Goal: Information Seeking & Learning: Learn about a topic

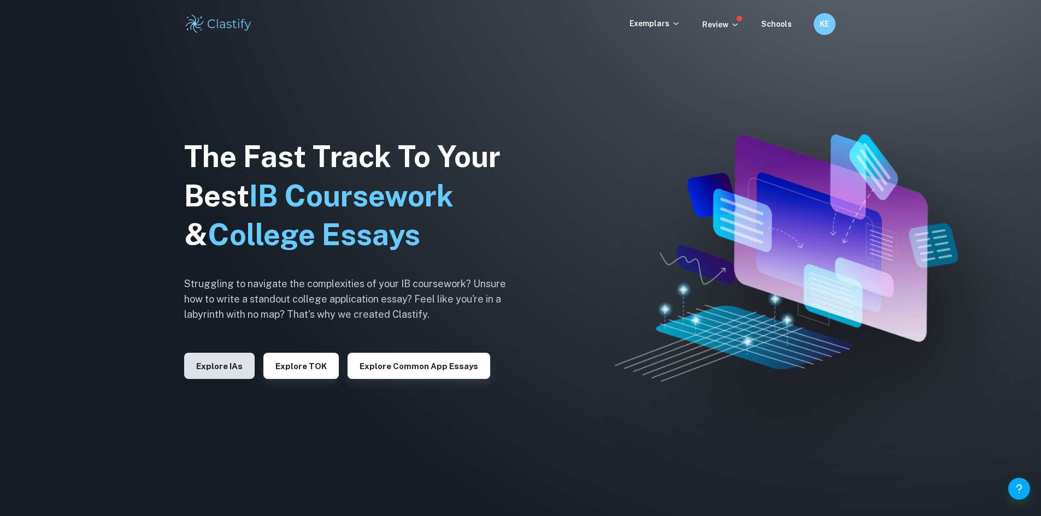
click at [204, 378] on button "Explore IAs" at bounding box center [219, 366] width 70 height 26
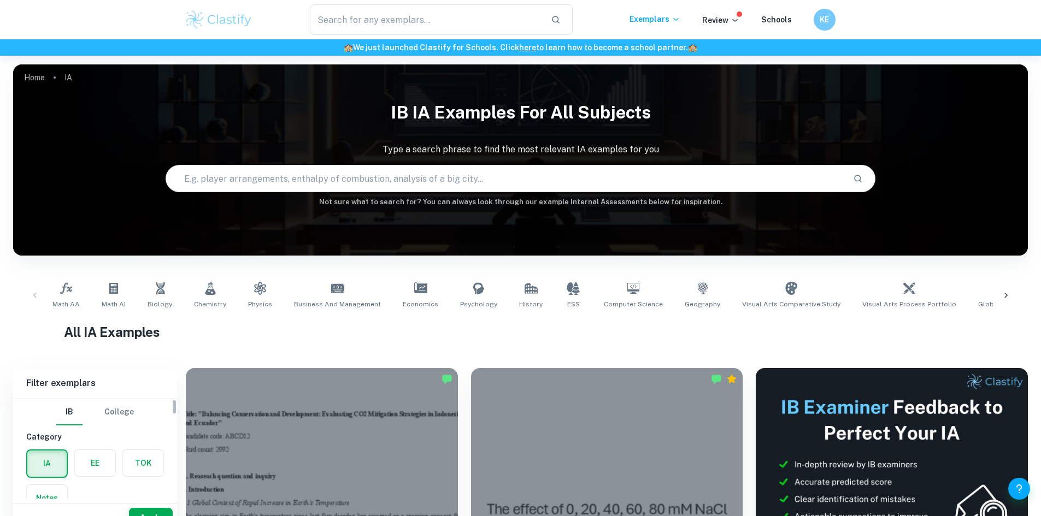
click at [289, 178] on input "text" at bounding box center [505, 178] width 679 height 31
type input ","
type input "[PERSON_NAME] and [PERSON_NAME]"
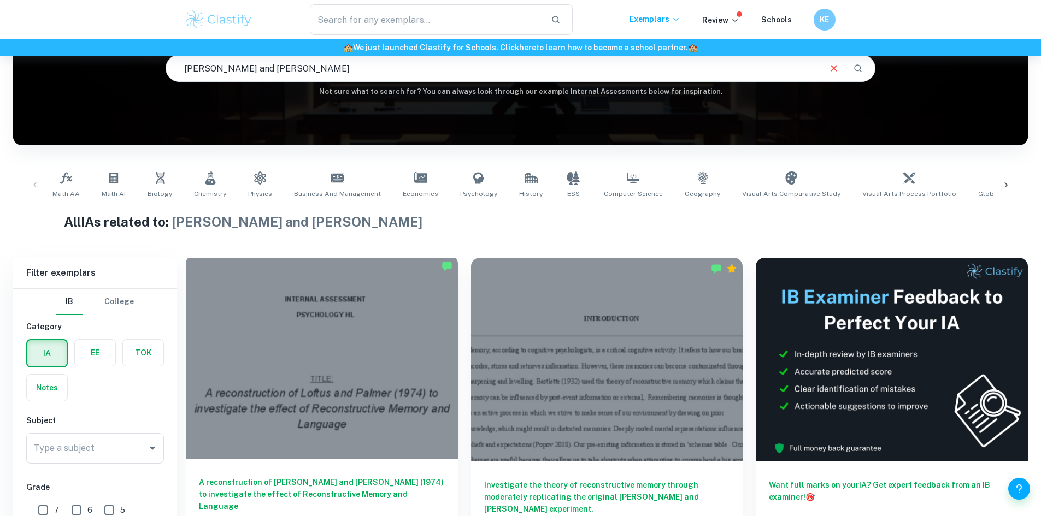
scroll to position [220, 0]
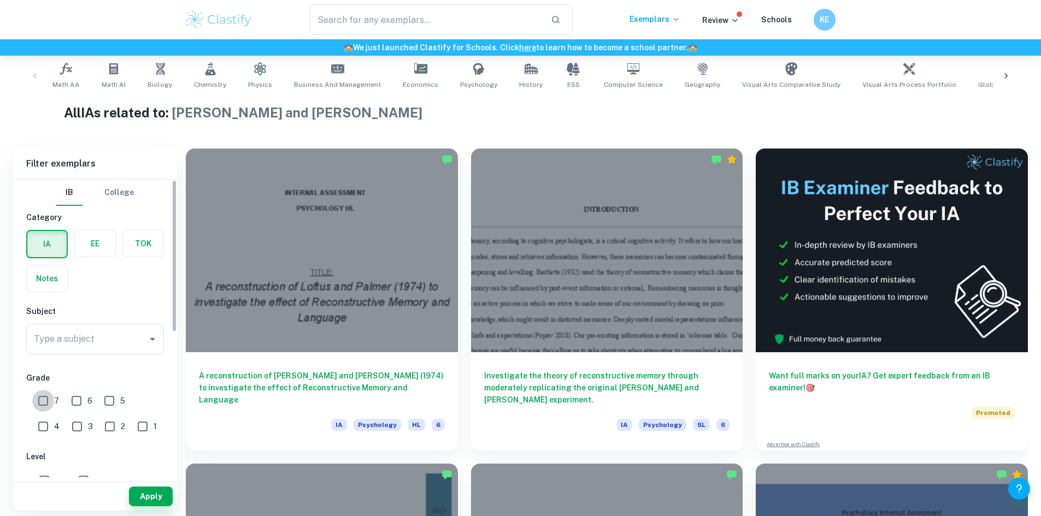
click at [42, 399] on input "7" at bounding box center [43, 401] width 22 height 22
checkbox input "true"
click at [145, 502] on button "Apply" at bounding box center [151, 497] width 44 height 20
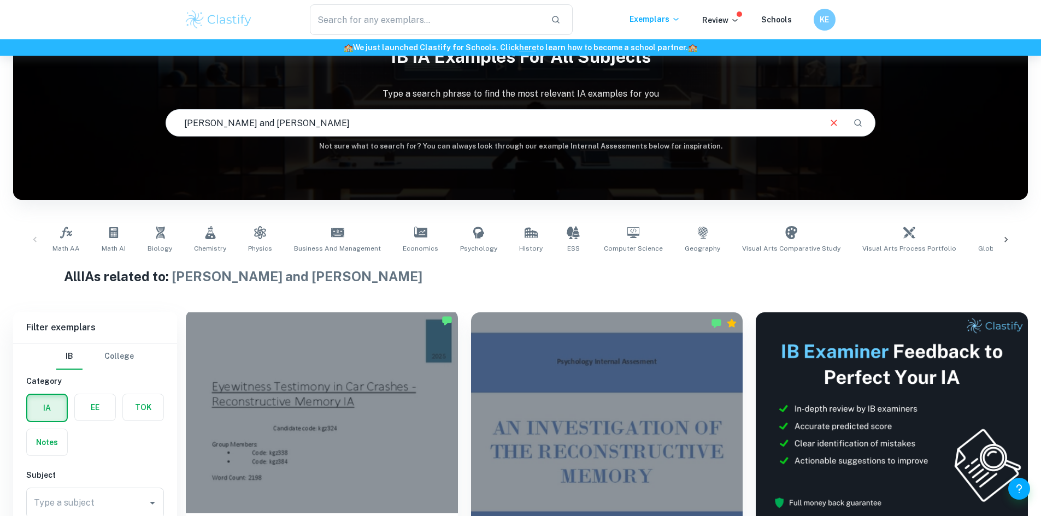
scroll to position [220, 0]
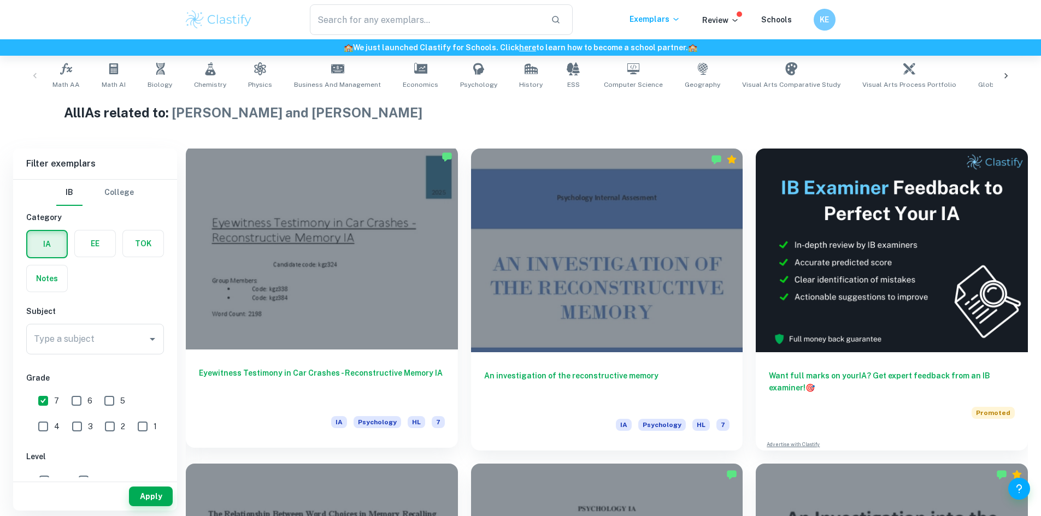
click at [338, 243] on div at bounding box center [322, 248] width 272 height 204
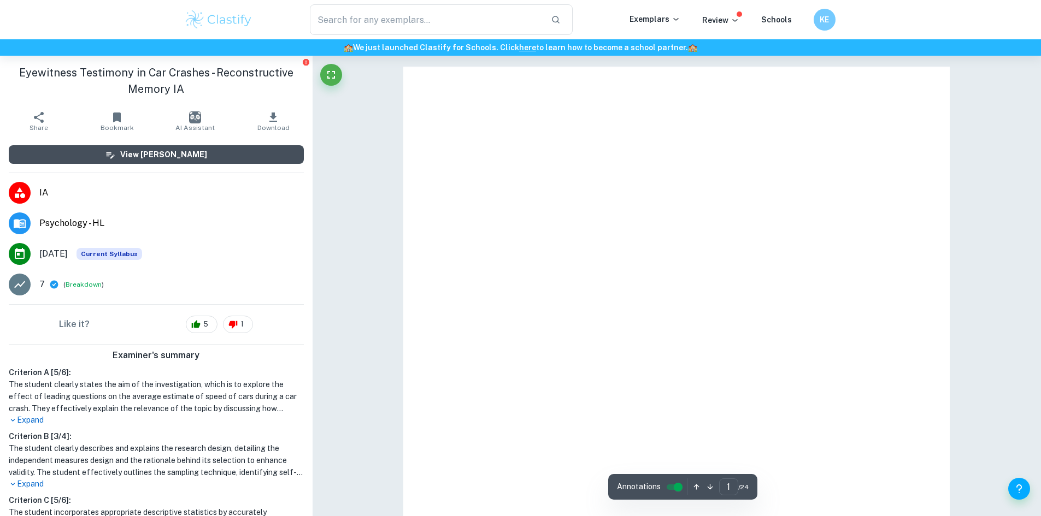
click at [203, 148] on button "View [PERSON_NAME]" at bounding box center [156, 154] width 295 height 19
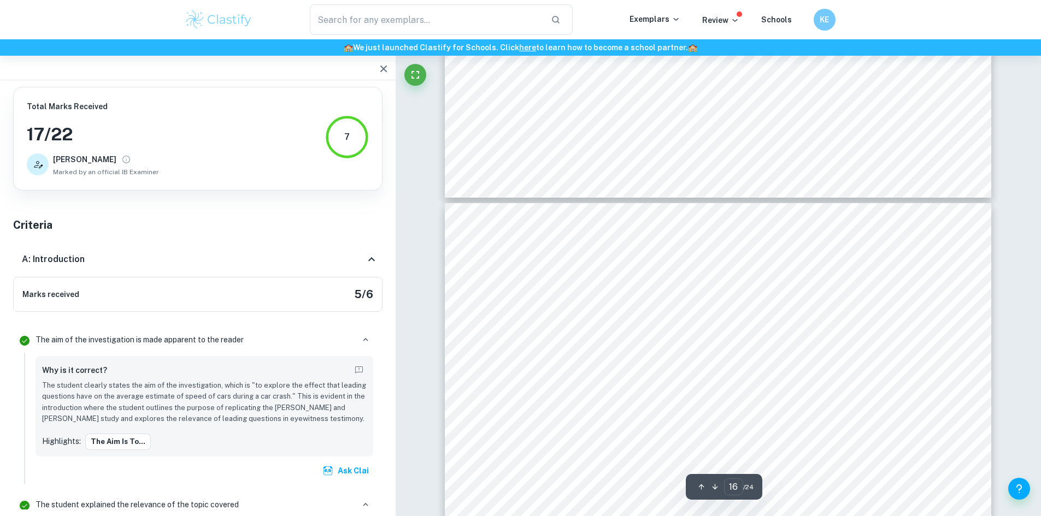
scroll to position [10669, 0]
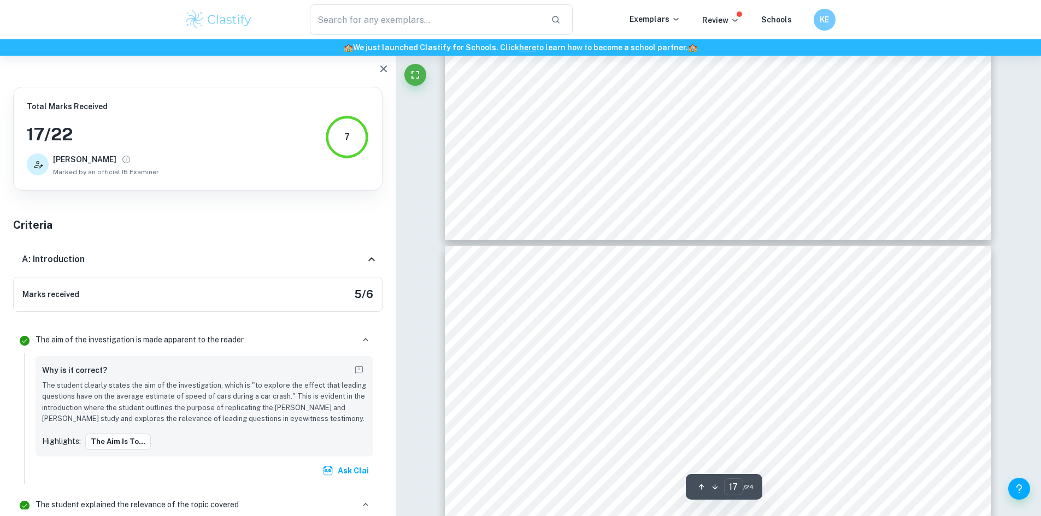
type input "16"
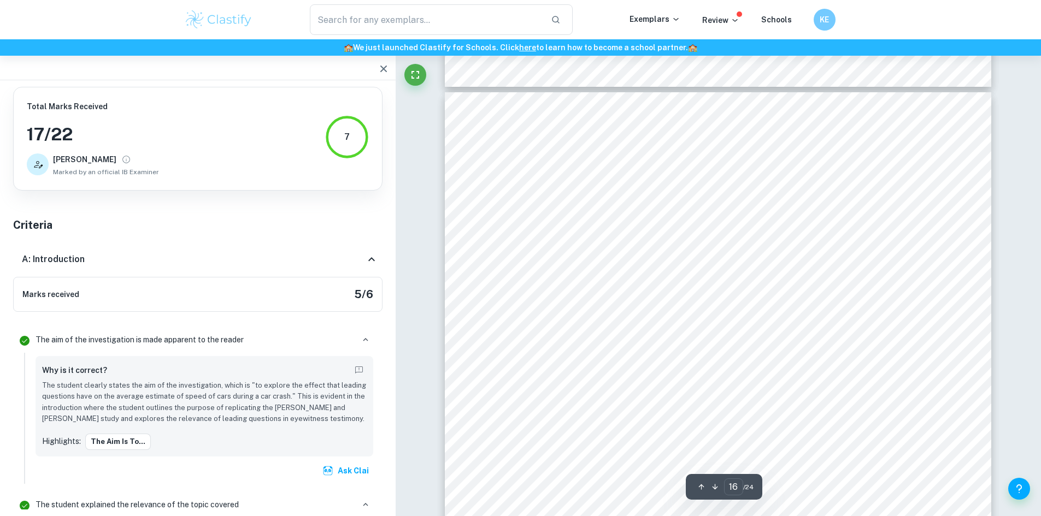
scroll to position [10723, 0]
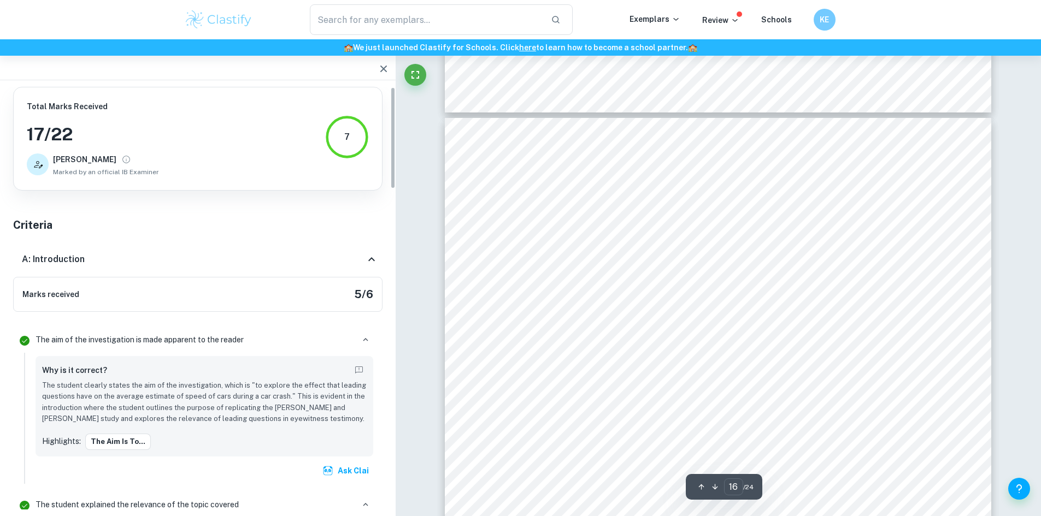
click at [13, 1] on div "​ Exemplars Review Schools KE" at bounding box center [520, 19] width 1041 height 39
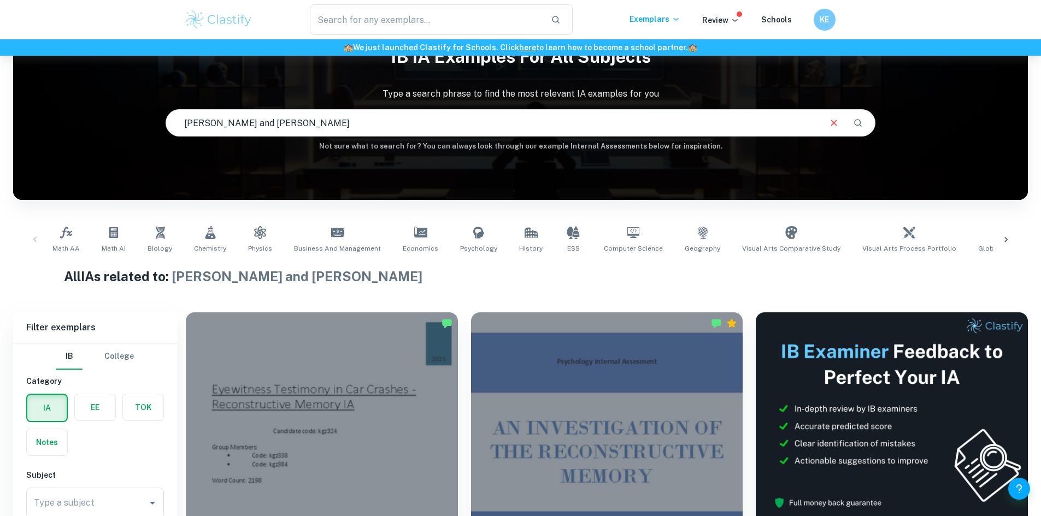
scroll to position [220, 0]
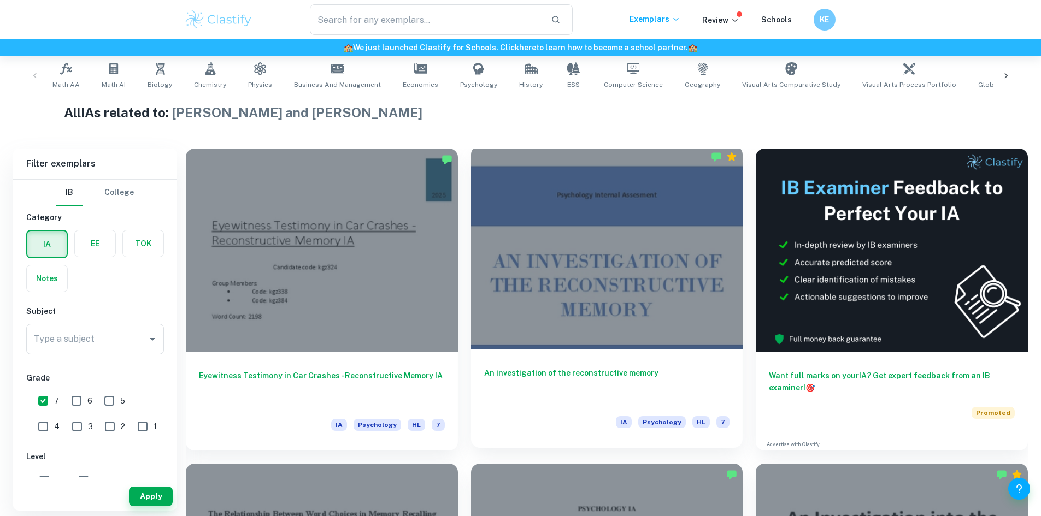
click at [558, 235] on div at bounding box center [607, 248] width 272 height 204
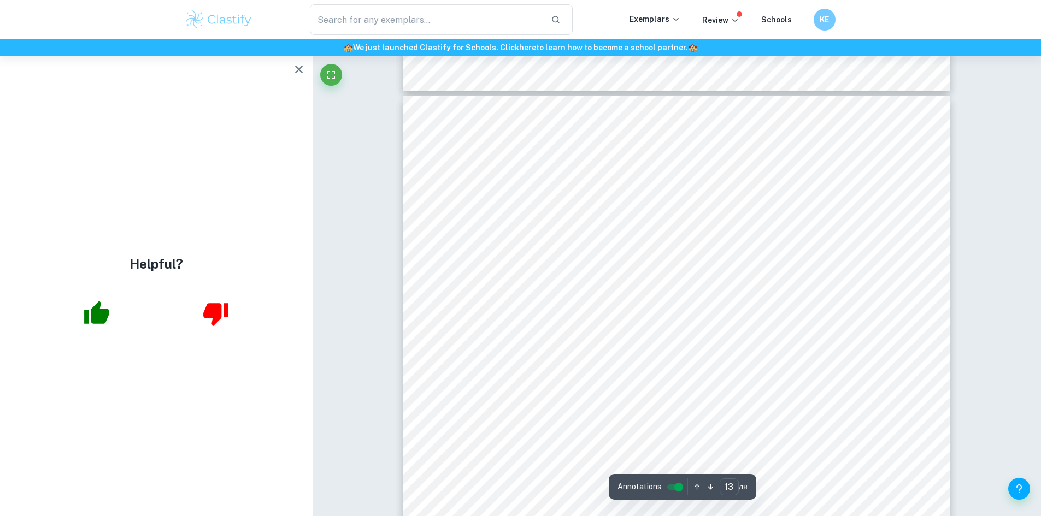
scroll to position [8633, 0]
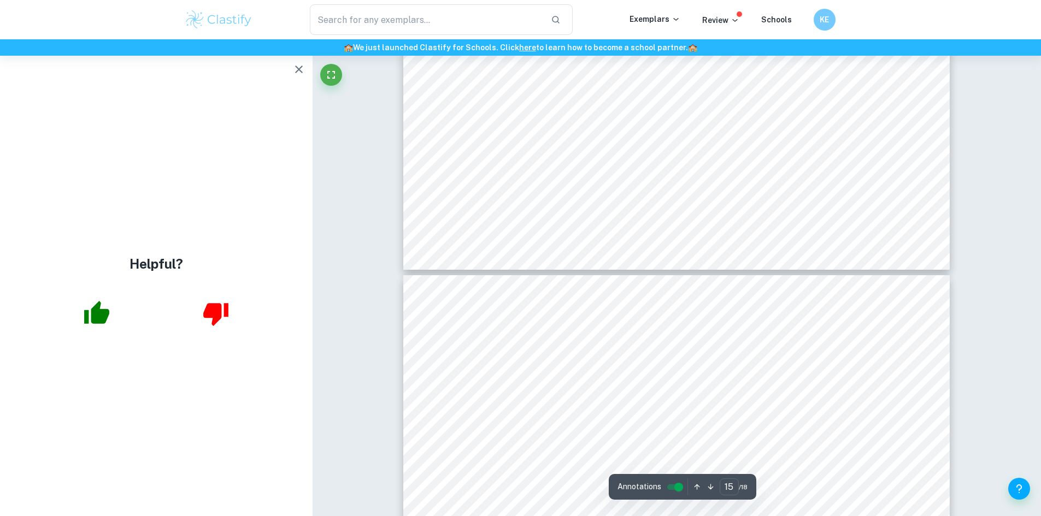
type input "14"
click at [107, 301] on icon "button" at bounding box center [96, 313] width 27 height 27
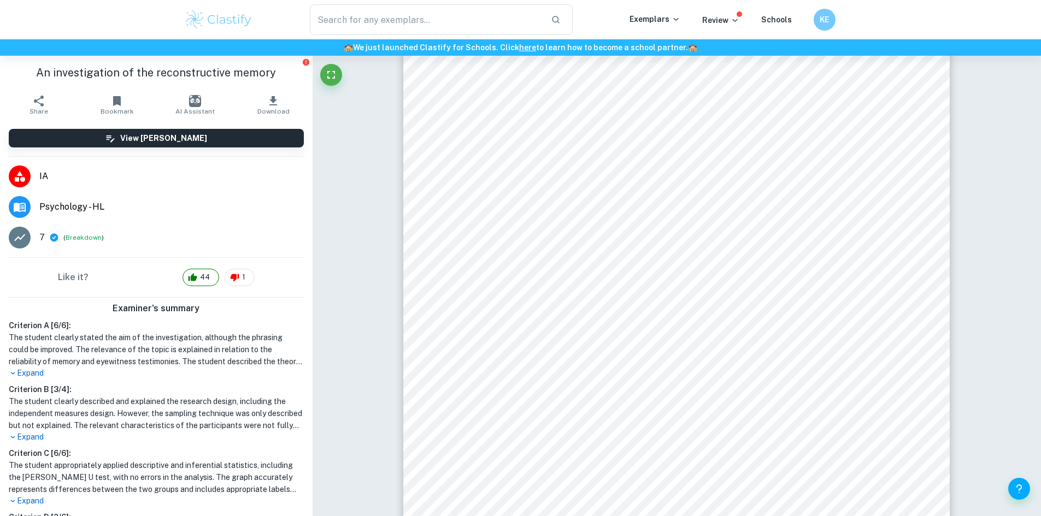
drag, startPoint x: 193, startPoint y: 136, endPoint x: 525, endPoint y: 284, distance: 363.7
click at [193, 136] on h6 "View [PERSON_NAME]" at bounding box center [163, 138] width 87 height 12
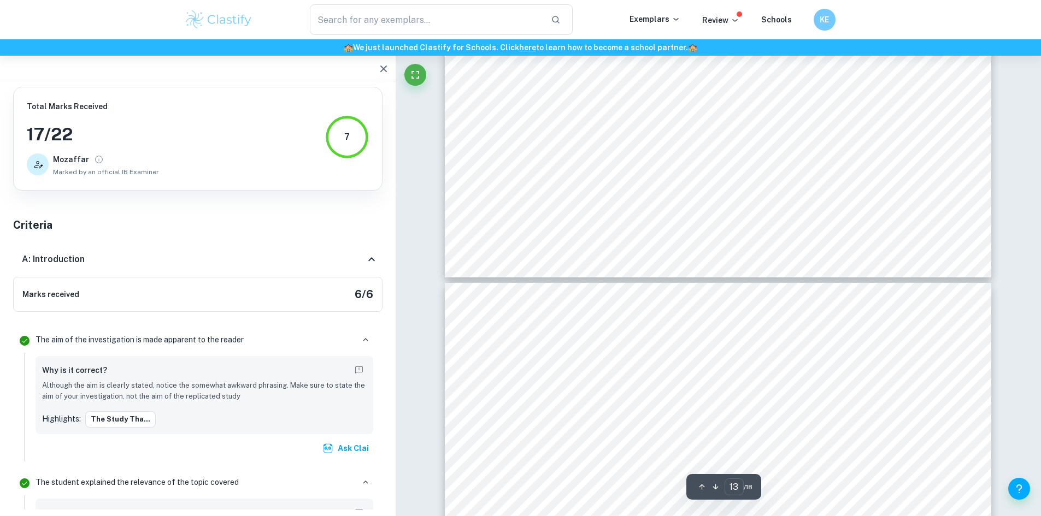
scroll to position [9048, 0]
type input "14"
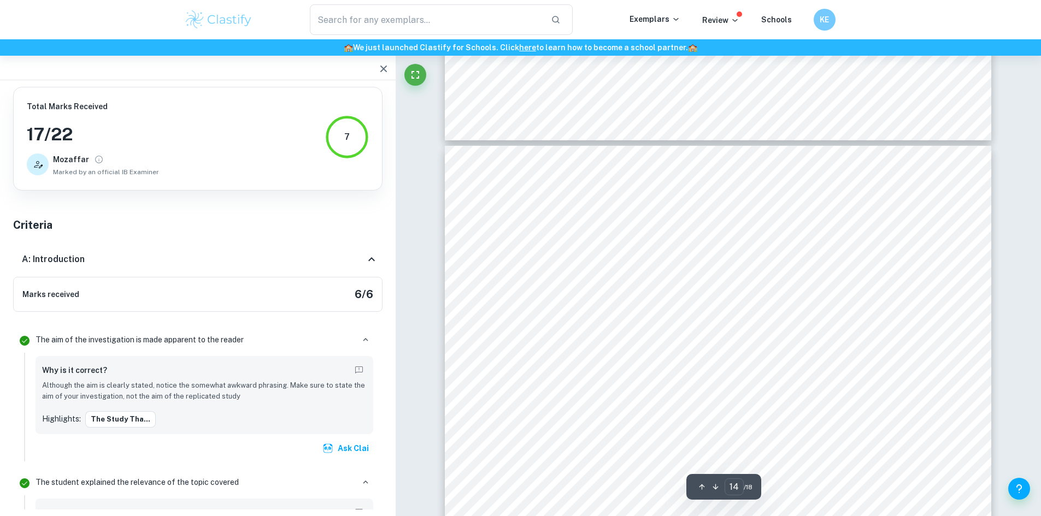
scroll to position [9266, 0]
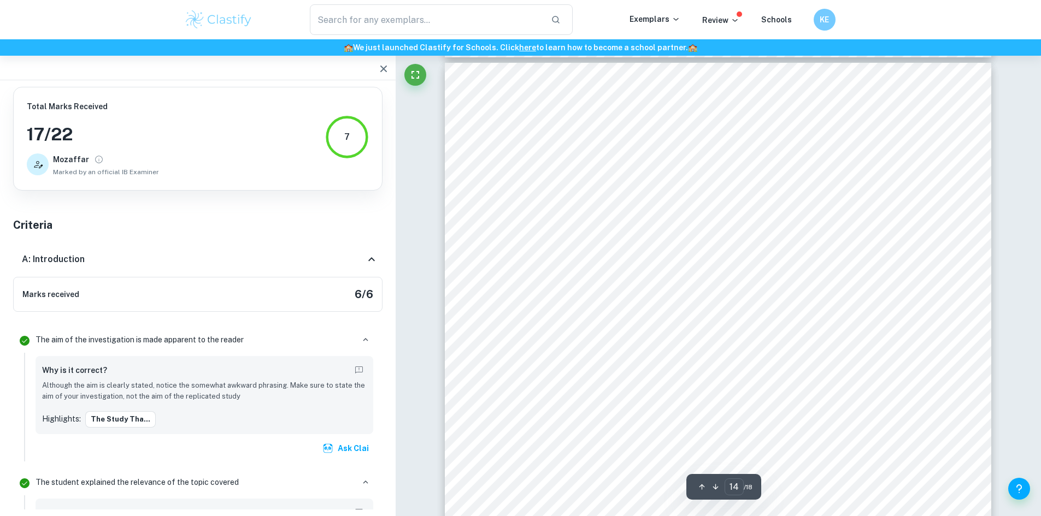
click at [582, 267] on div "14 Appendix 4 Questionnaire sample" at bounding box center [718, 416] width 546 height 707
drag, startPoint x: 526, startPoint y: 203, endPoint x: 555, endPoint y: 224, distance: 35.2
click at [538, 218] on div "14 Appendix 4 Questionnaire sample" at bounding box center [718, 416] width 546 height 707
click at [555, 225] on div "14 Appendix 4 Questionnaire sample" at bounding box center [718, 416] width 546 height 707
click at [647, 414] on div "14 Appendix 4 Questionnaire sample" at bounding box center [718, 416] width 546 height 707
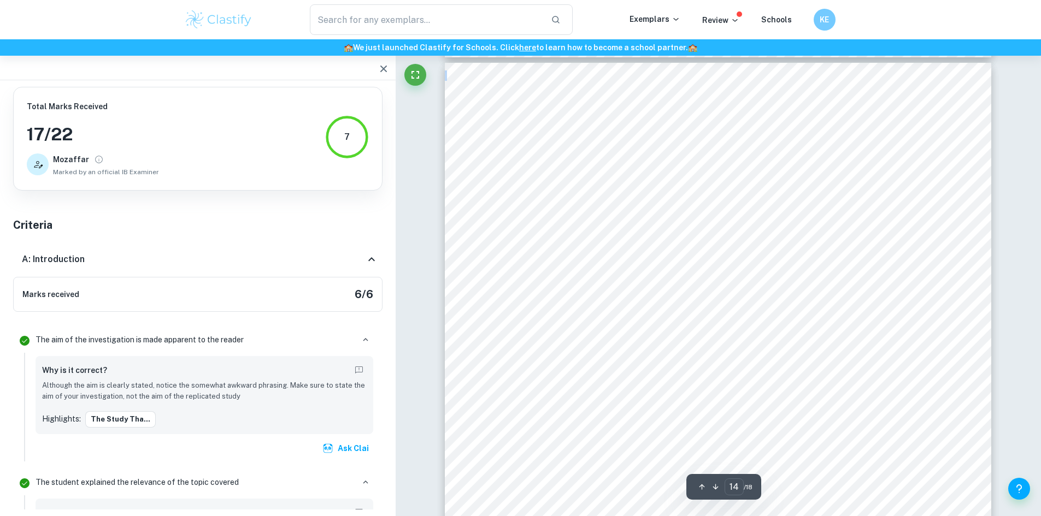
click at [647, 414] on div "14 Appendix 4 Questionnaire sample" at bounding box center [718, 416] width 546 height 707
